Goal: Information Seeking & Learning: Learn about a topic

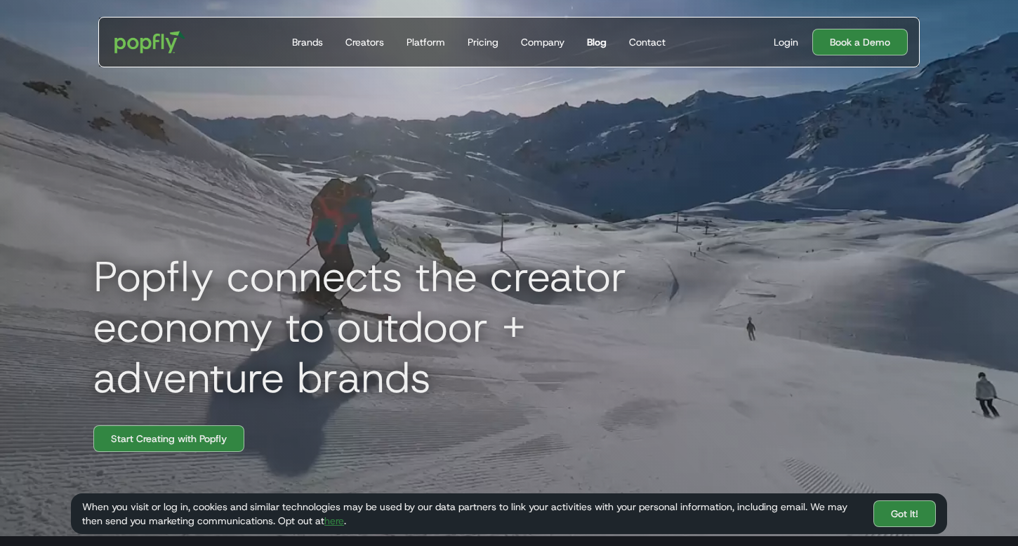
click at [597, 42] on div "Blog" at bounding box center [597, 42] width 20 height 14
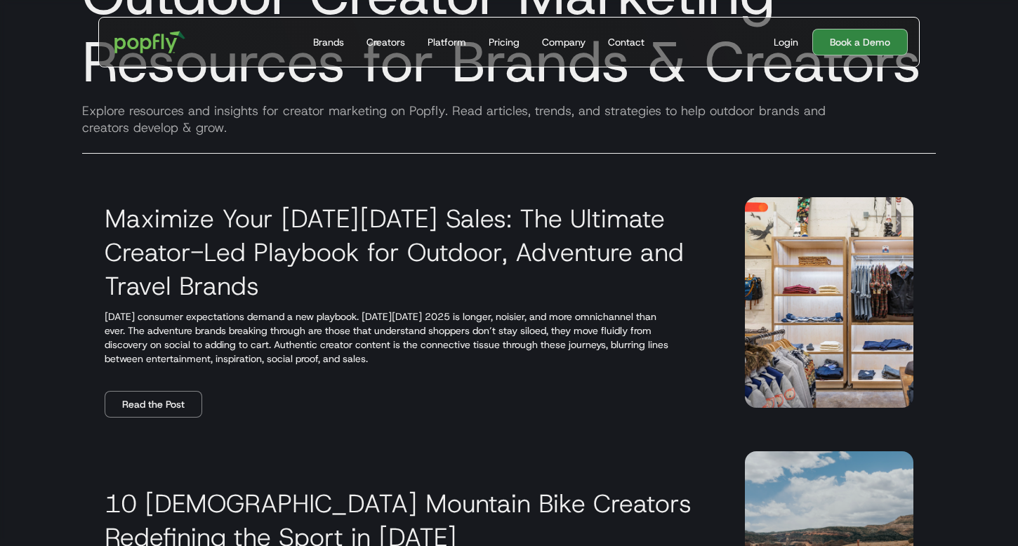
scroll to position [127, 0]
click at [167, 394] on link "Read the Post" at bounding box center [154, 405] width 98 height 27
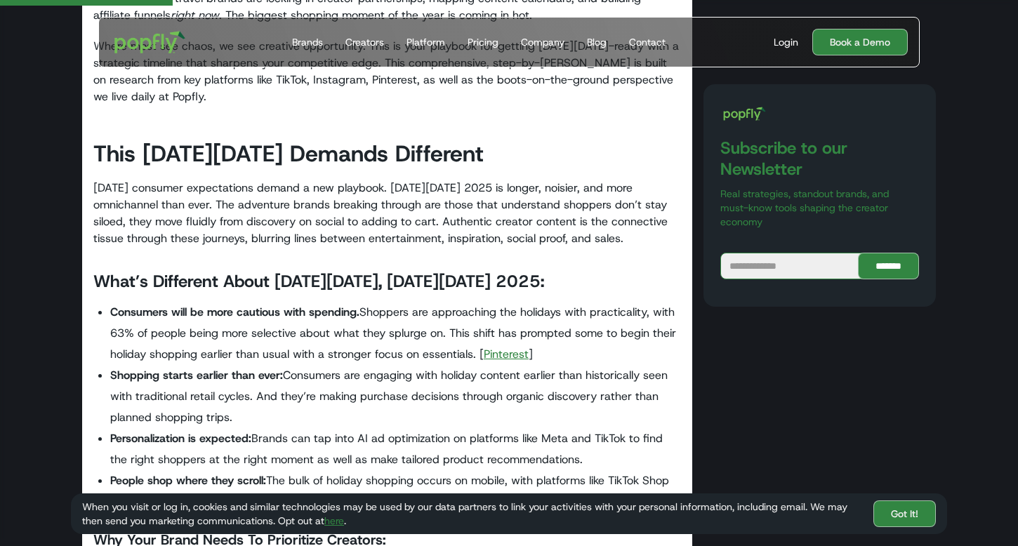
scroll to position [612, 0]
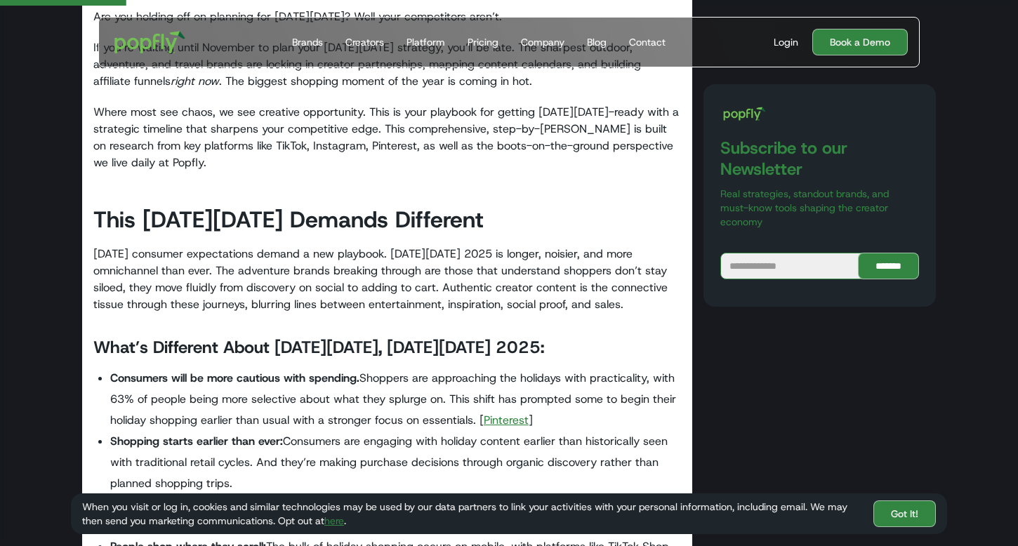
click at [294, 386] on li "Consumers will be more cautious with spending. Shoppers are approaching the hol…" at bounding box center [395, 399] width 571 height 63
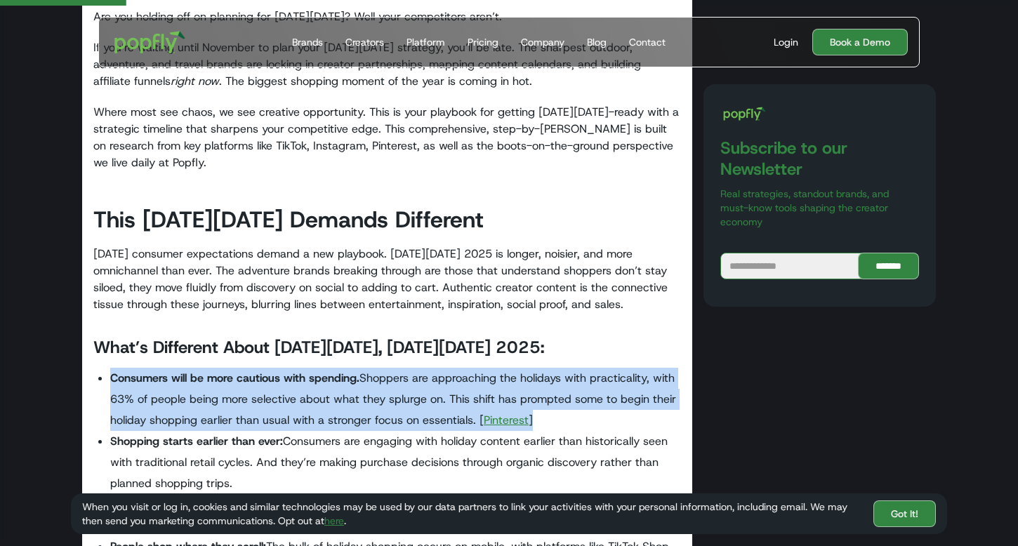
click at [294, 386] on li "Consumers will be more cautious with spending. Shoppers are approaching the hol…" at bounding box center [395, 399] width 571 height 63
